Goal: Check status

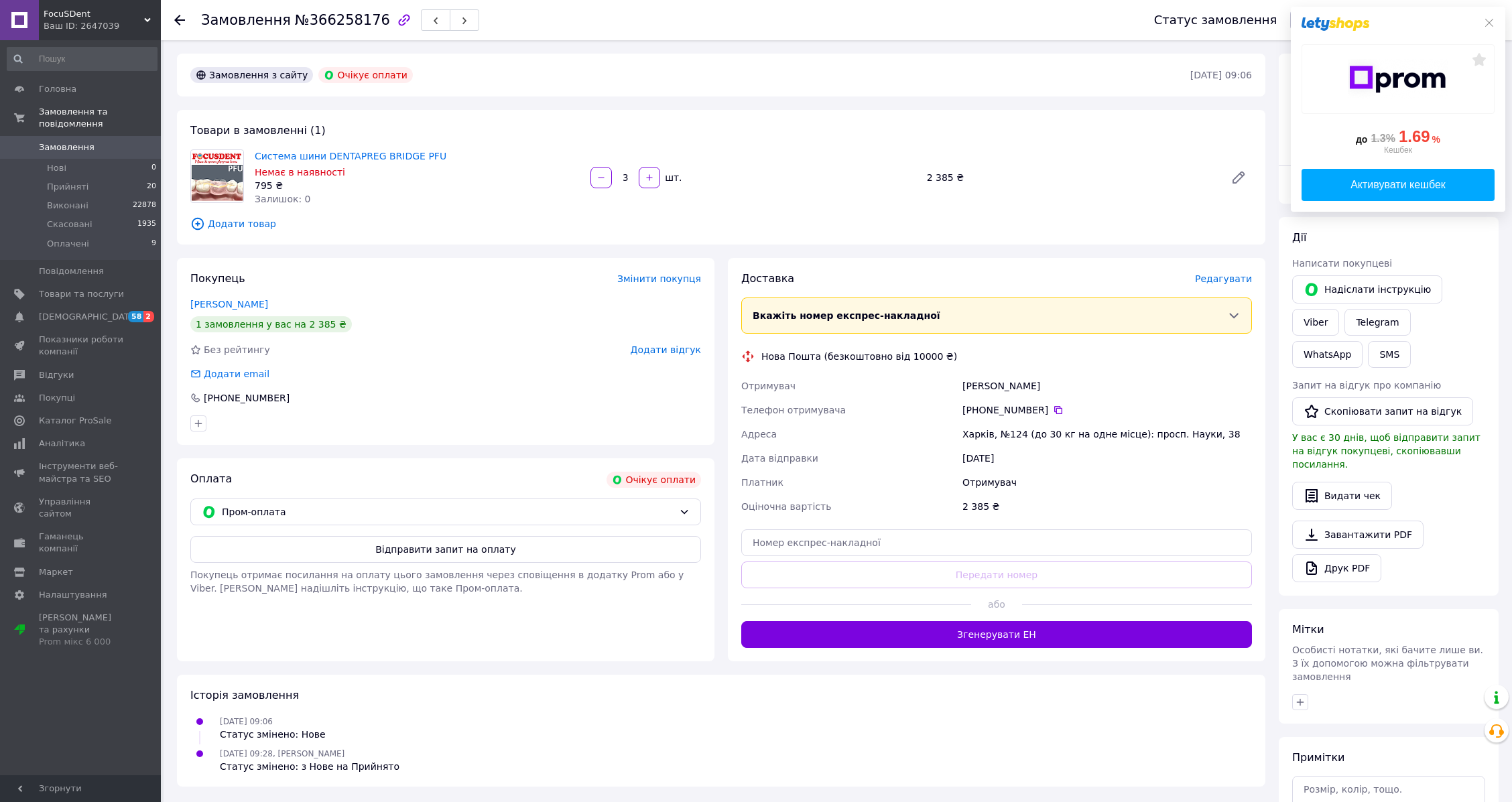
drag, startPoint x: 330, startPoint y: 163, endPoint x: 438, endPoint y: 71, distance: 141.9
click at [438, 71] on div "Замовлення з сайту Очікує оплати" at bounding box center [689, 75] width 1003 height 21
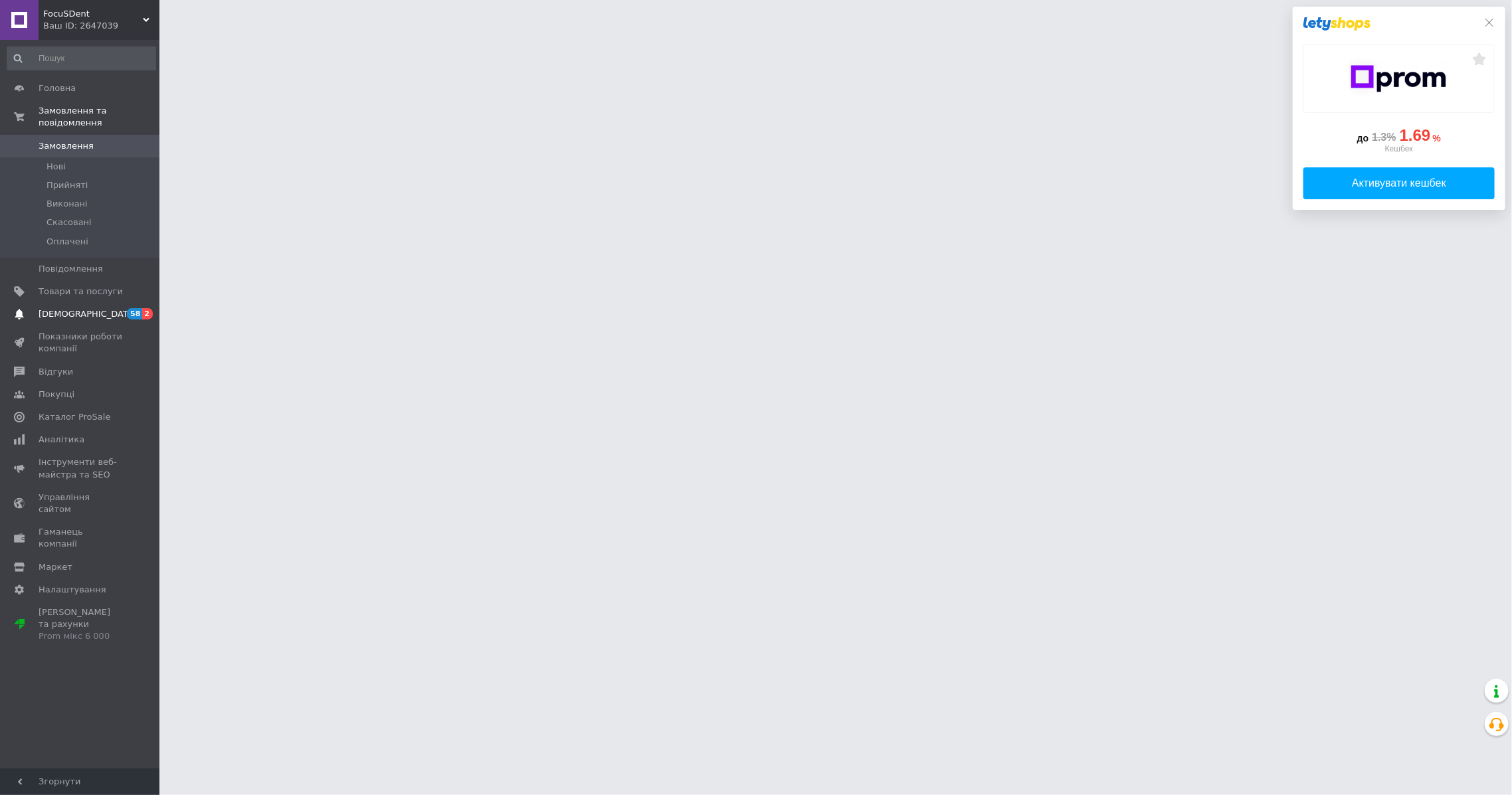
click at [79, 308] on span "[DEMOGRAPHIC_DATA]" at bounding box center [88, 314] width 98 height 12
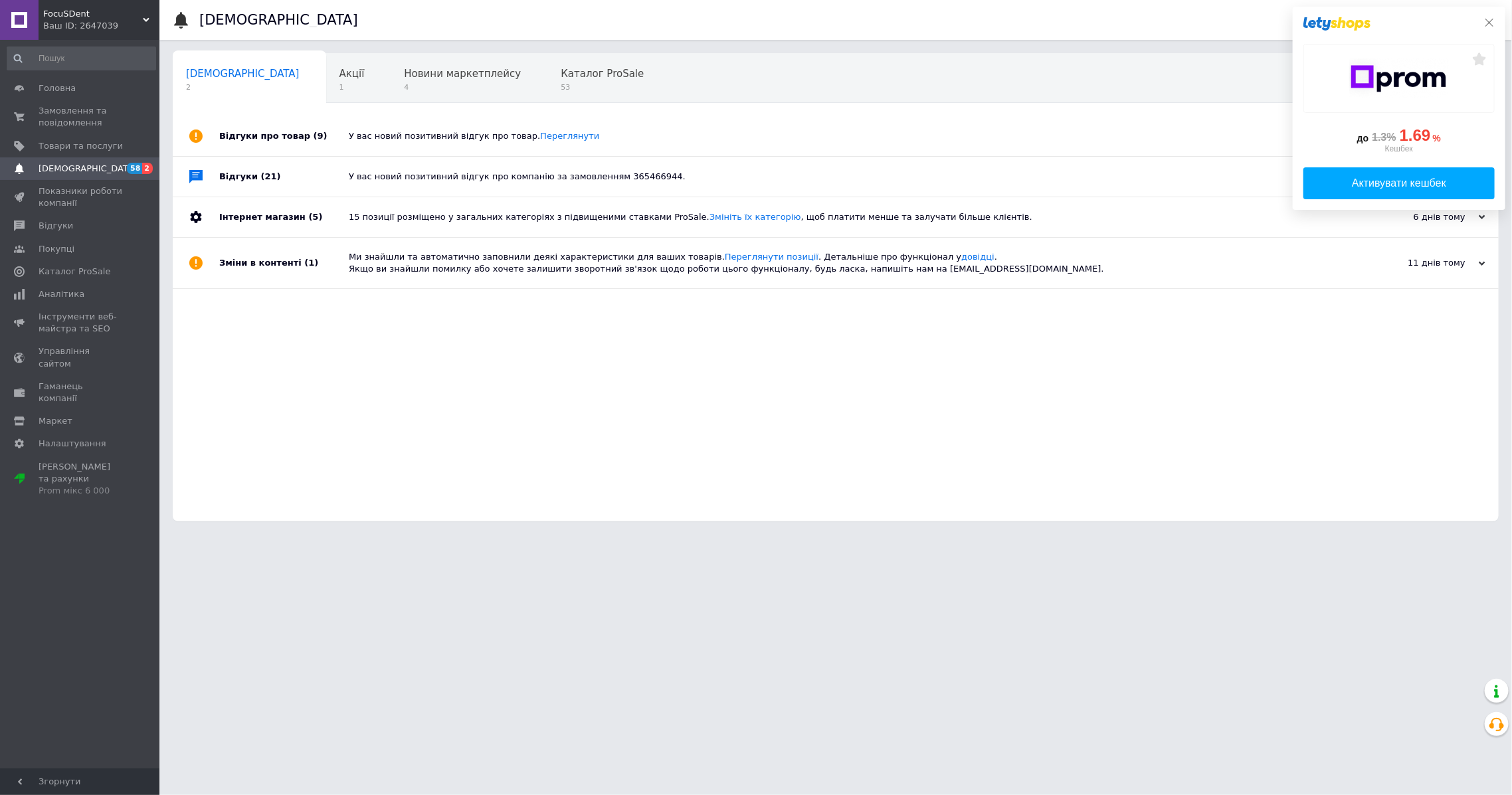
click at [1494, 21] on icon at bounding box center [1489, 22] width 11 height 11
